Goal: Task Accomplishment & Management: Complete application form

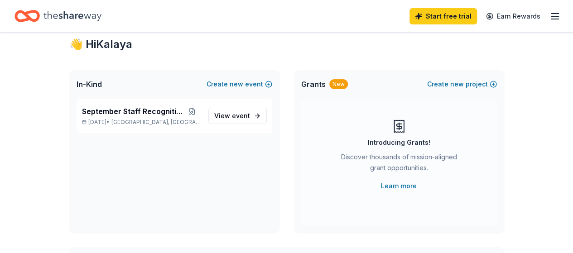
scroll to position [18, 0]
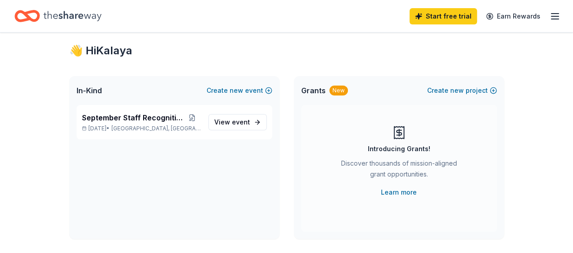
click at [549, 18] on icon "button" at bounding box center [554, 16] width 11 height 11
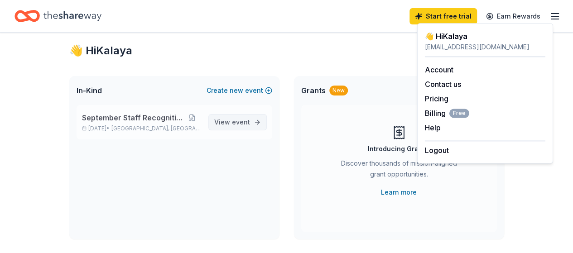
click at [232, 124] on span "View event" at bounding box center [232, 122] width 36 height 11
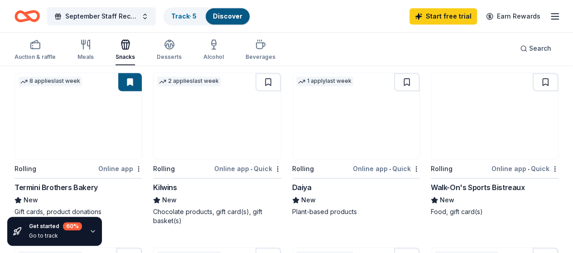
scroll to position [608, 0]
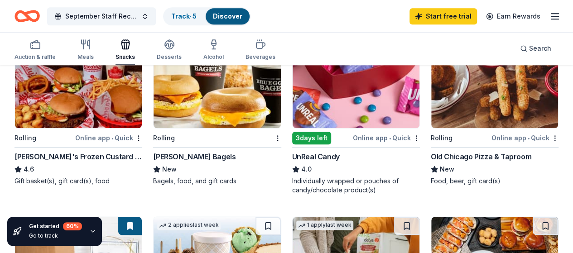
scroll to position [472, 0]
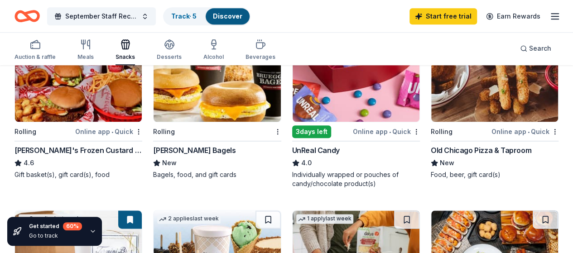
click at [293, 72] on img at bounding box center [356, 79] width 127 height 86
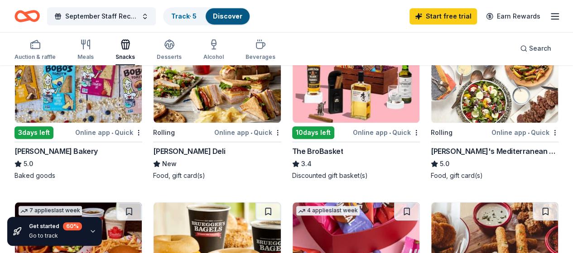
scroll to position [308, 0]
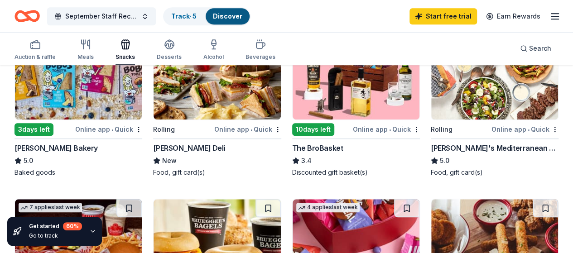
click at [154, 91] on img at bounding box center [217, 77] width 127 height 86
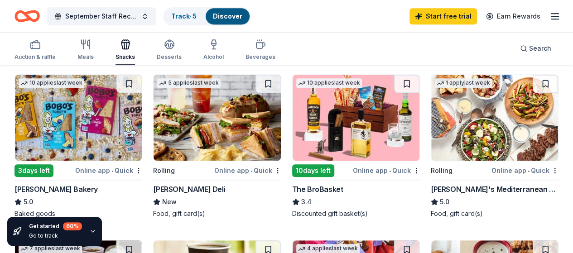
scroll to position [269, 0]
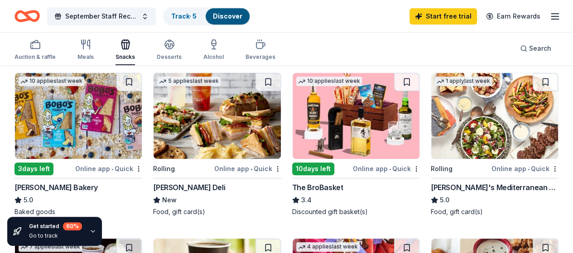
click at [293, 120] on img at bounding box center [356, 116] width 127 height 86
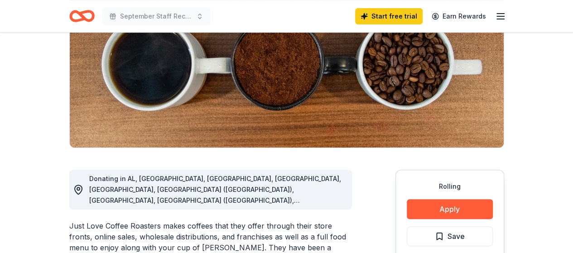
scroll to position [118, 0]
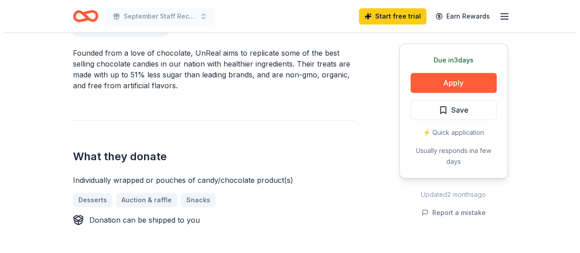
scroll to position [280, 0]
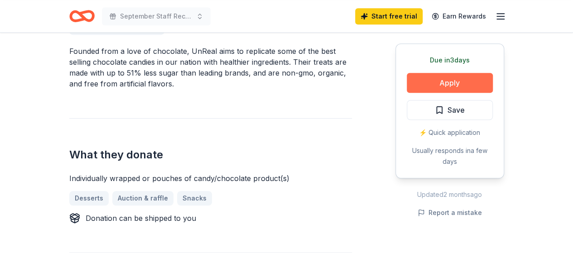
click at [441, 76] on button "Apply" at bounding box center [450, 83] width 86 height 20
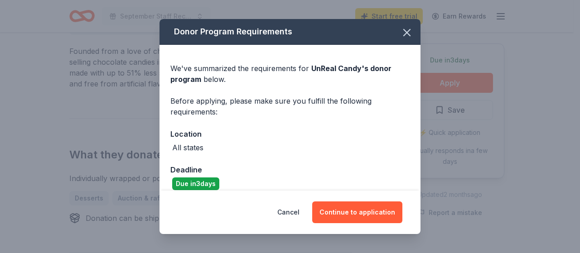
scroll to position [10, 0]
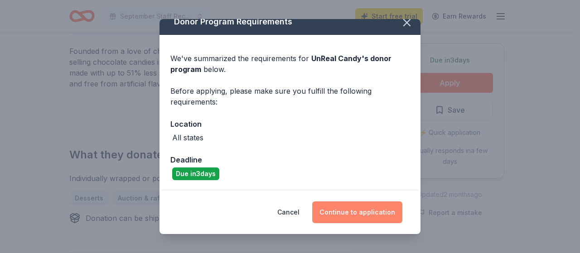
click at [348, 207] on button "Continue to application" at bounding box center [357, 213] width 90 height 22
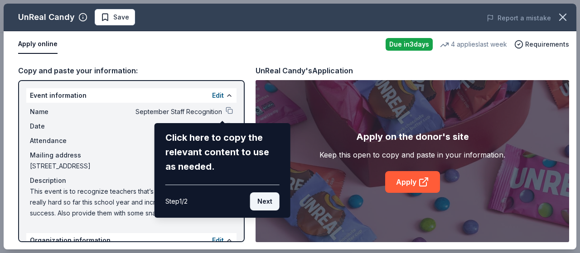
click at [261, 201] on button "Next" at bounding box center [264, 201] width 29 height 18
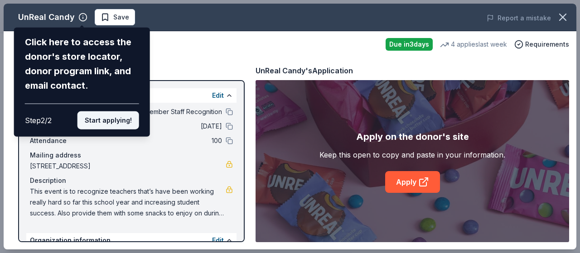
click at [132, 123] on button "Start applying!" at bounding box center [108, 120] width 62 height 18
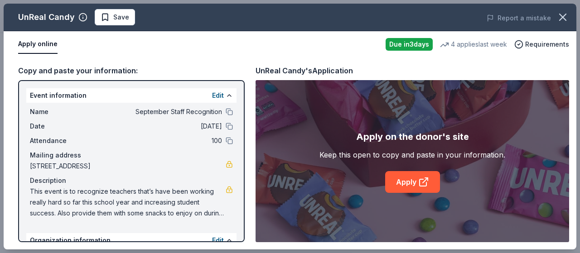
click at [222, 112] on div "UnReal Candy Save Report a mistake Apply online Due in 3 days 4 applies last we…" at bounding box center [290, 127] width 572 height 246
click at [226, 113] on button at bounding box center [229, 111] width 7 height 7
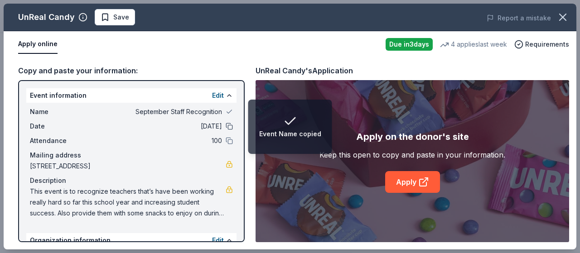
click at [226, 126] on button at bounding box center [229, 126] width 7 height 7
click at [226, 141] on button at bounding box center [229, 140] width 7 height 7
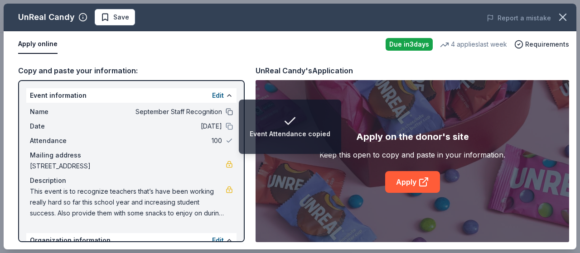
click at [226, 110] on button at bounding box center [229, 111] width 7 height 7
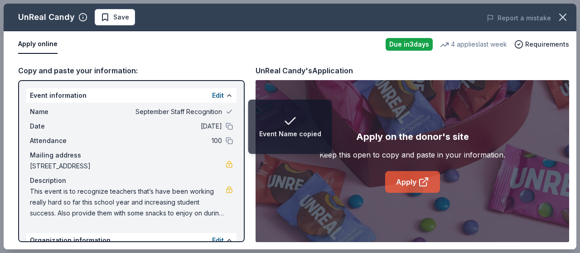
click at [398, 184] on link "Apply" at bounding box center [412, 182] width 55 height 22
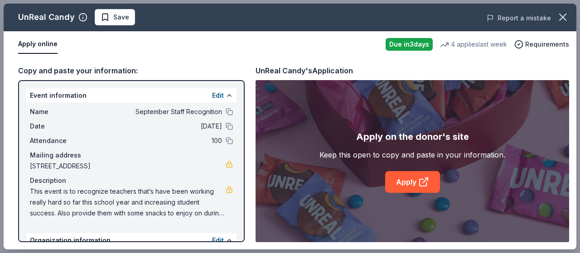
click at [519, 14] on button "Report a mistake" at bounding box center [518, 18] width 64 height 11
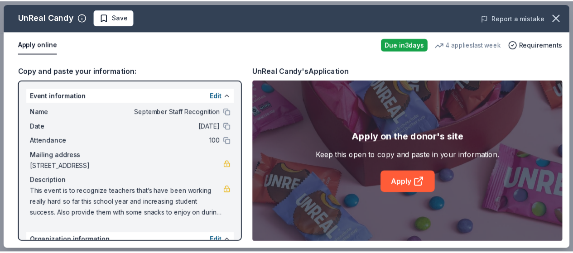
scroll to position [0, 0]
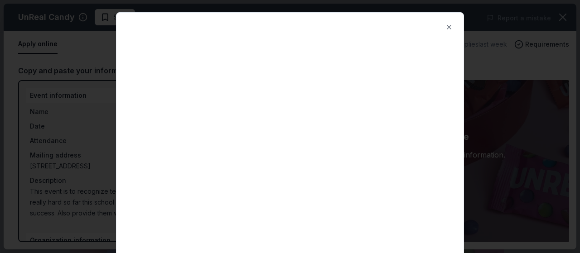
click at [518, 51] on div at bounding box center [290, 126] width 580 height 253
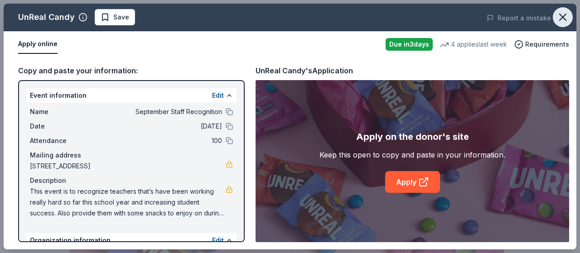
click at [557, 18] on icon "button" at bounding box center [562, 17] width 13 height 13
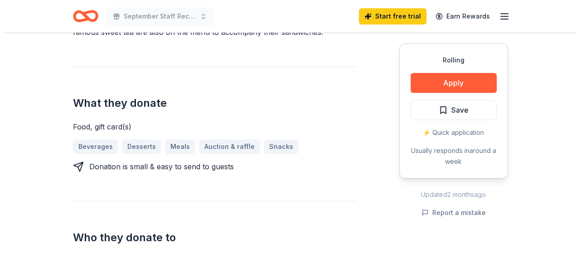
scroll to position [346, 0]
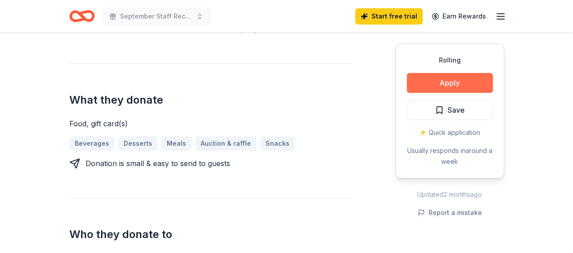
click at [424, 83] on button "Apply" at bounding box center [450, 83] width 86 height 20
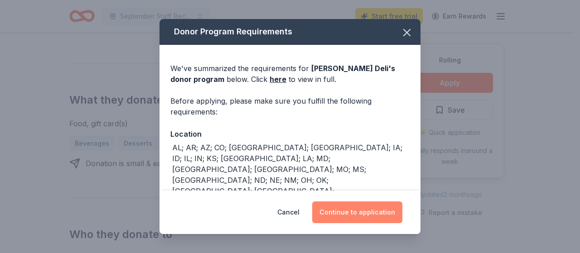
click at [357, 207] on button "Continue to application" at bounding box center [357, 213] width 90 height 22
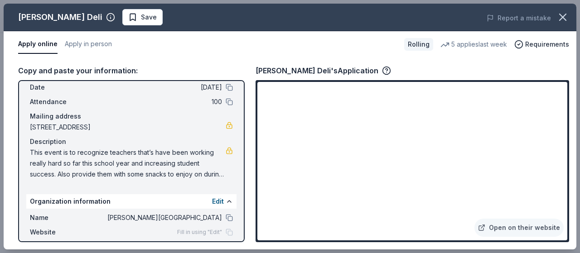
scroll to position [45, 0]
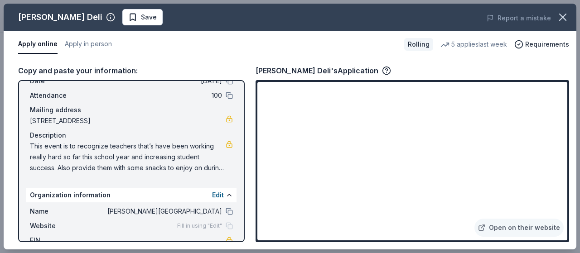
click at [139, 156] on span "This event is to recognize teachers that’s have been working really hard so far…" at bounding box center [128, 157] width 196 height 33
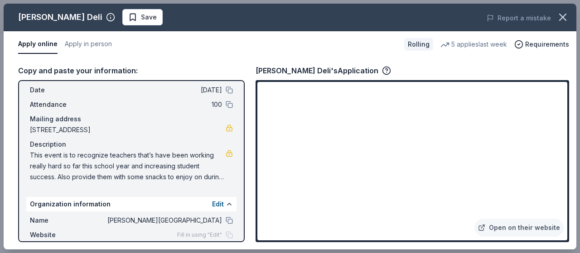
scroll to position [39, 0]
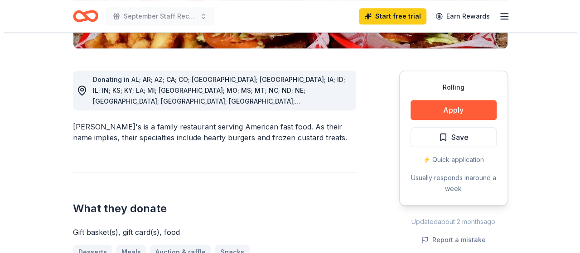
scroll to position [257, 0]
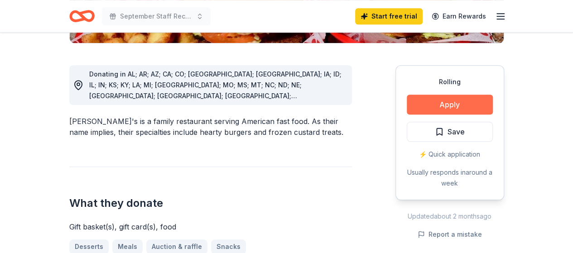
click at [441, 95] on button "Apply" at bounding box center [450, 105] width 86 height 20
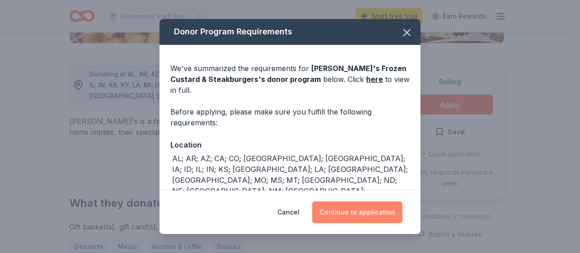
click at [379, 206] on button "Continue to application" at bounding box center [357, 213] width 90 height 22
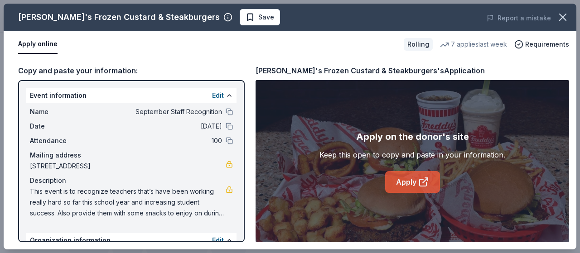
click at [414, 180] on link "Apply" at bounding box center [412, 182] width 55 height 22
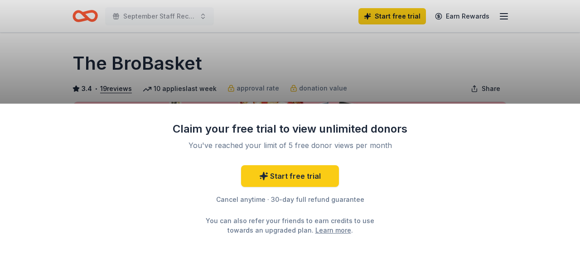
click at [40, 51] on div "Claim your free trial to view unlimited donors You've reached your limit of 5 f…" at bounding box center [290, 126] width 580 height 253
